Goal: Information Seeking & Learning: Learn about a topic

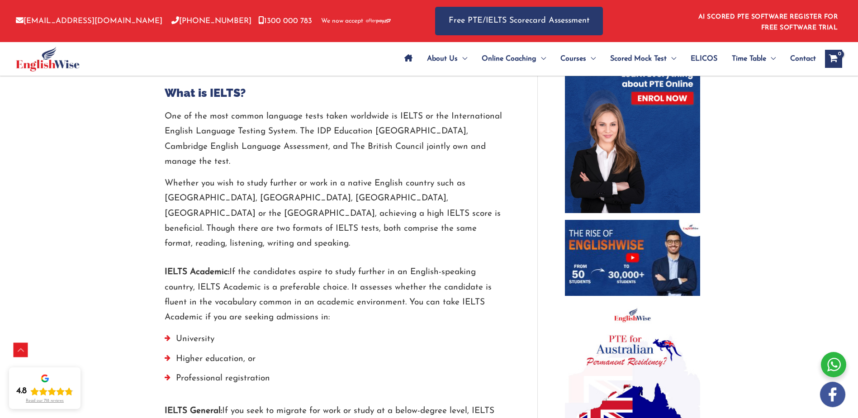
scroll to position [498, 0]
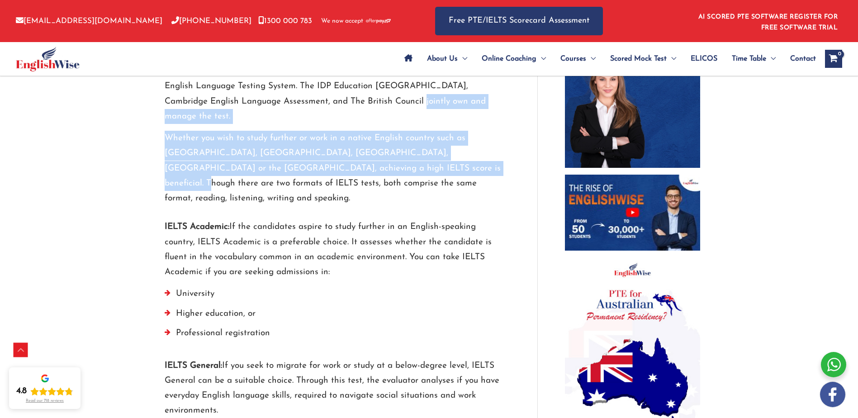
drag, startPoint x: 373, startPoint y: 108, endPoint x: 403, endPoint y: 160, distance: 60.4
click at [403, 160] on div "One of the most common language tests taken worldwide is IELTS or the Internati…" at bounding box center [334, 135] width 339 height 142
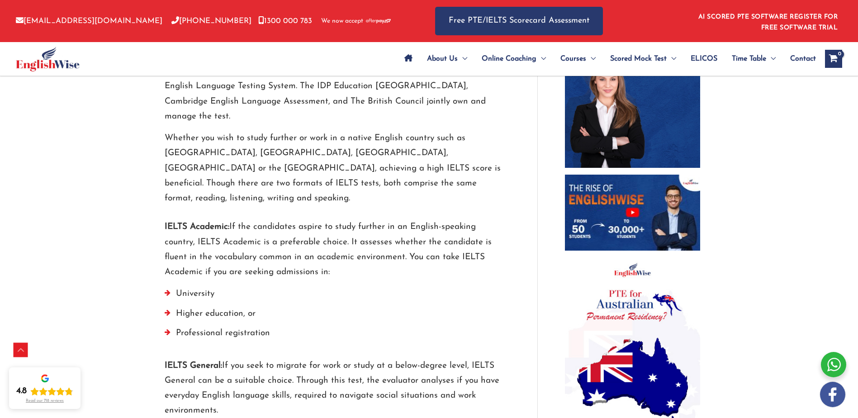
drag, startPoint x: 403, startPoint y: 160, endPoint x: 408, endPoint y: 190, distance: 30.4
click at [408, 219] on p "IELTS Academic: If the candidates aspire to study further in an English-speakin…" at bounding box center [334, 249] width 339 height 60
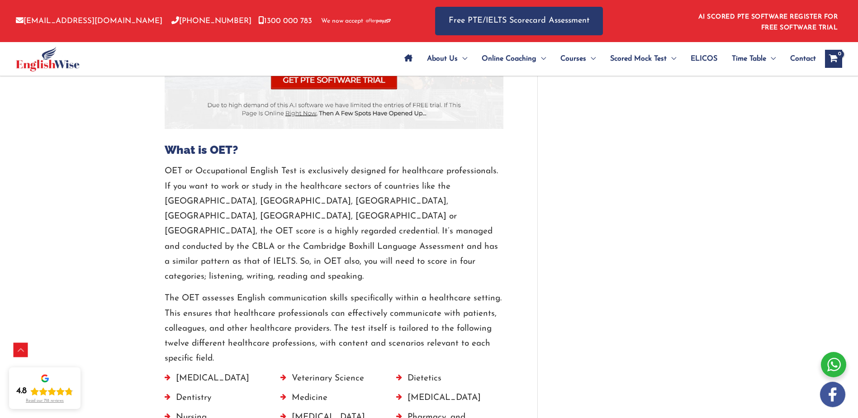
scroll to position [1040, 0]
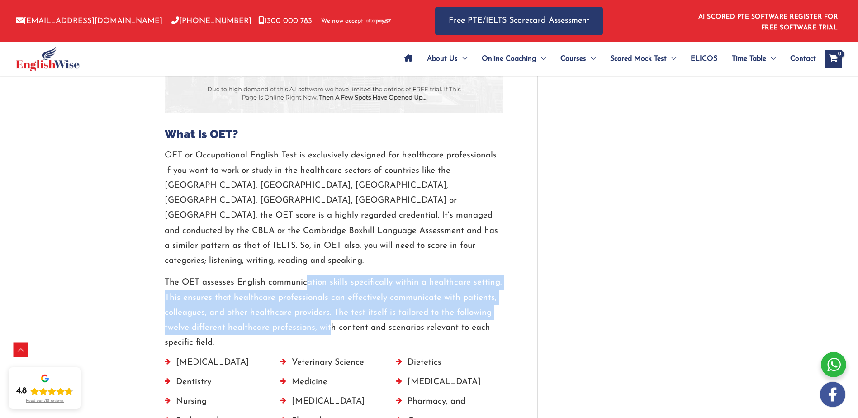
drag, startPoint x: 306, startPoint y: 215, endPoint x: 328, endPoint y: 261, distance: 50.6
click at [328, 275] on p "The OET assesses English communication skills specifically within a healthcare …" at bounding box center [334, 312] width 339 height 75
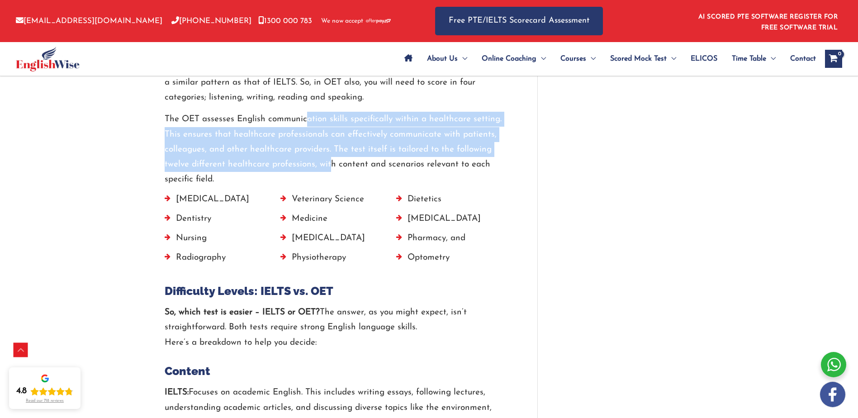
scroll to position [1221, 0]
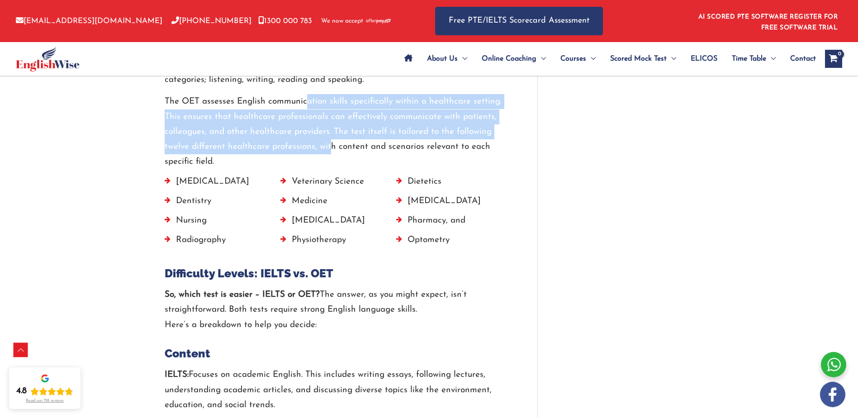
drag, startPoint x: 403, startPoint y: 235, endPoint x: 469, endPoint y: 246, distance: 66.5
click at [469, 287] on p "So, which test is easier – IELTS or OET? The answer, as you might expect, isn’t…" at bounding box center [334, 309] width 339 height 45
drag, startPoint x: 469, startPoint y: 246, endPoint x: 419, endPoint y: 249, distance: 49.9
click at [419, 287] on p "So, which test is easier – IELTS or OET? The answer, as you might expect, isn’t…" at bounding box center [334, 309] width 339 height 45
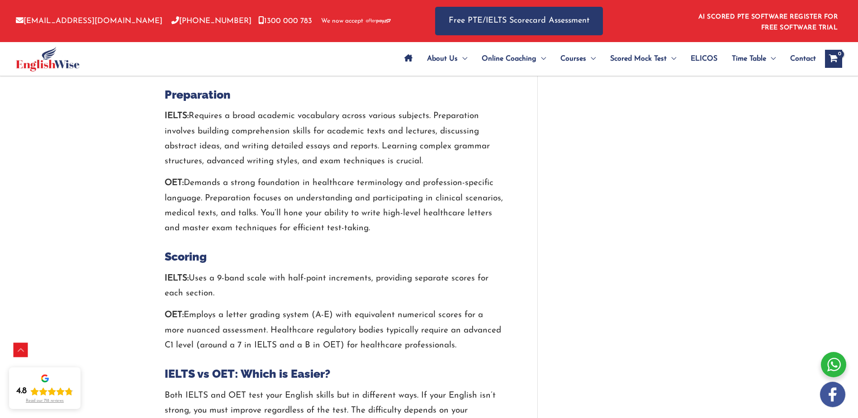
scroll to position [1628, 0]
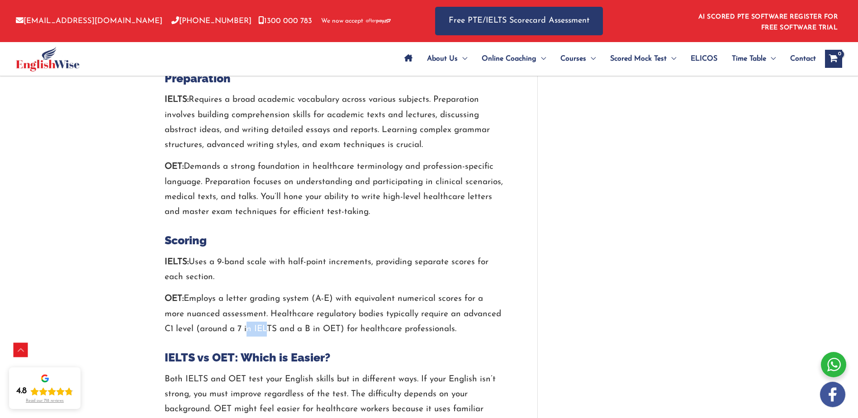
drag, startPoint x: 247, startPoint y: 263, endPoint x: 261, endPoint y: 264, distance: 15.0
click at [261, 291] on p "OET: Employs a letter grading system (A-E) with equivalent numerical scores for…" at bounding box center [334, 313] width 339 height 45
drag, startPoint x: 261, startPoint y: 264, endPoint x: 310, endPoint y: 260, distance: 48.5
click at [309, 291] on p "OET: Employs a letter grading system (A-E) with equivalent numerical scores for…" at bounding box center [334, 313] width 339 height 45
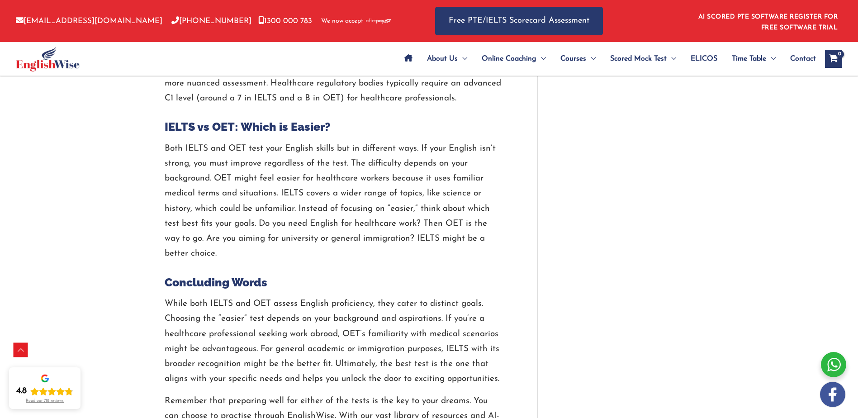
scroll to position [1809, 0]
